Goal: Transaction & Acquisition: Purchase product/service

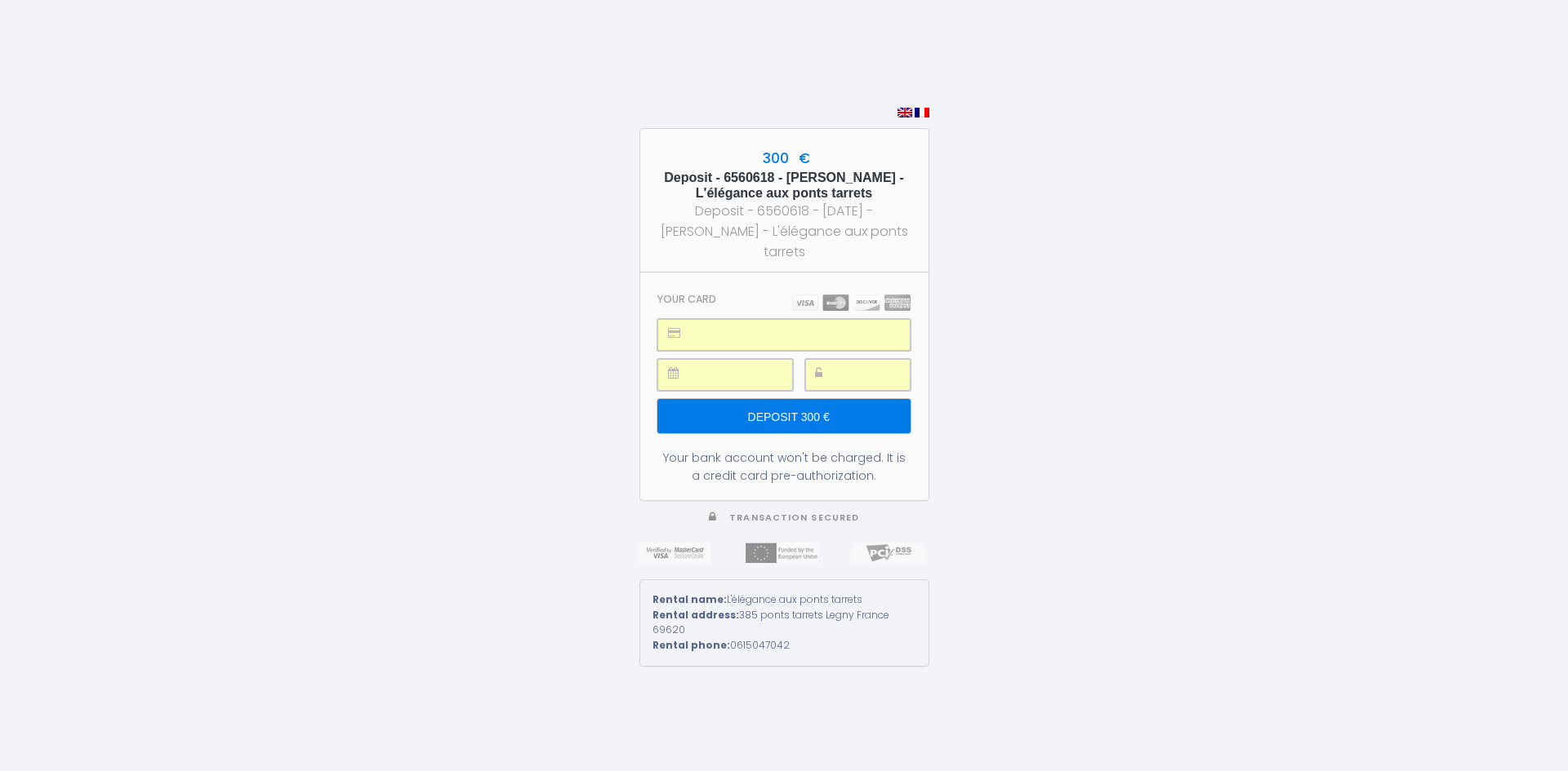
click at [778, 411] on input "Deposit 300 €" at bounding box center [783, 416] width 252 height 34
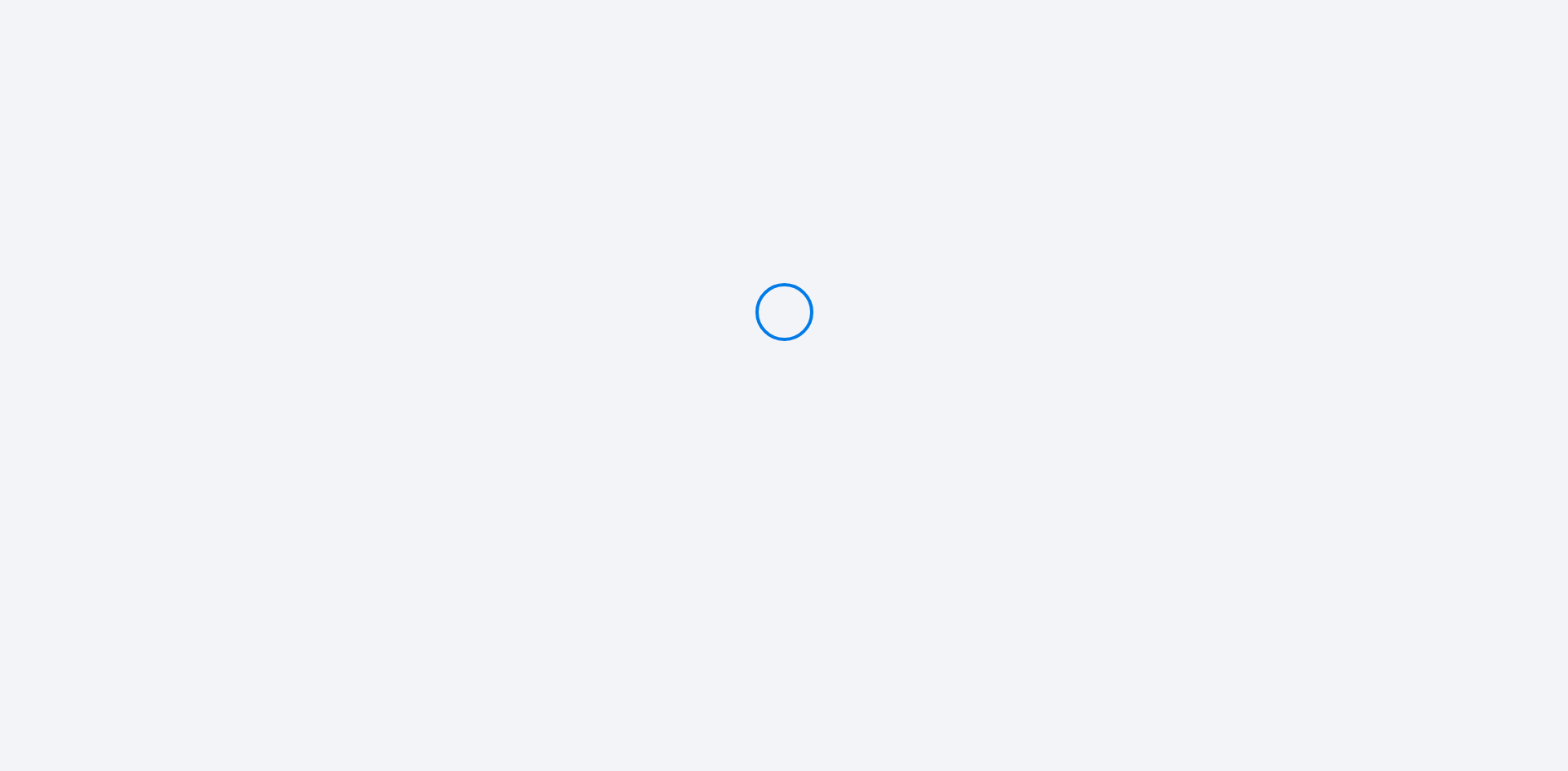
type input "Deposit 300 €"
click at [920, 281] on img at bounding box center [922, 276] width 15 height 10
